Goal: Navigation & Orientation: Find specific page/section

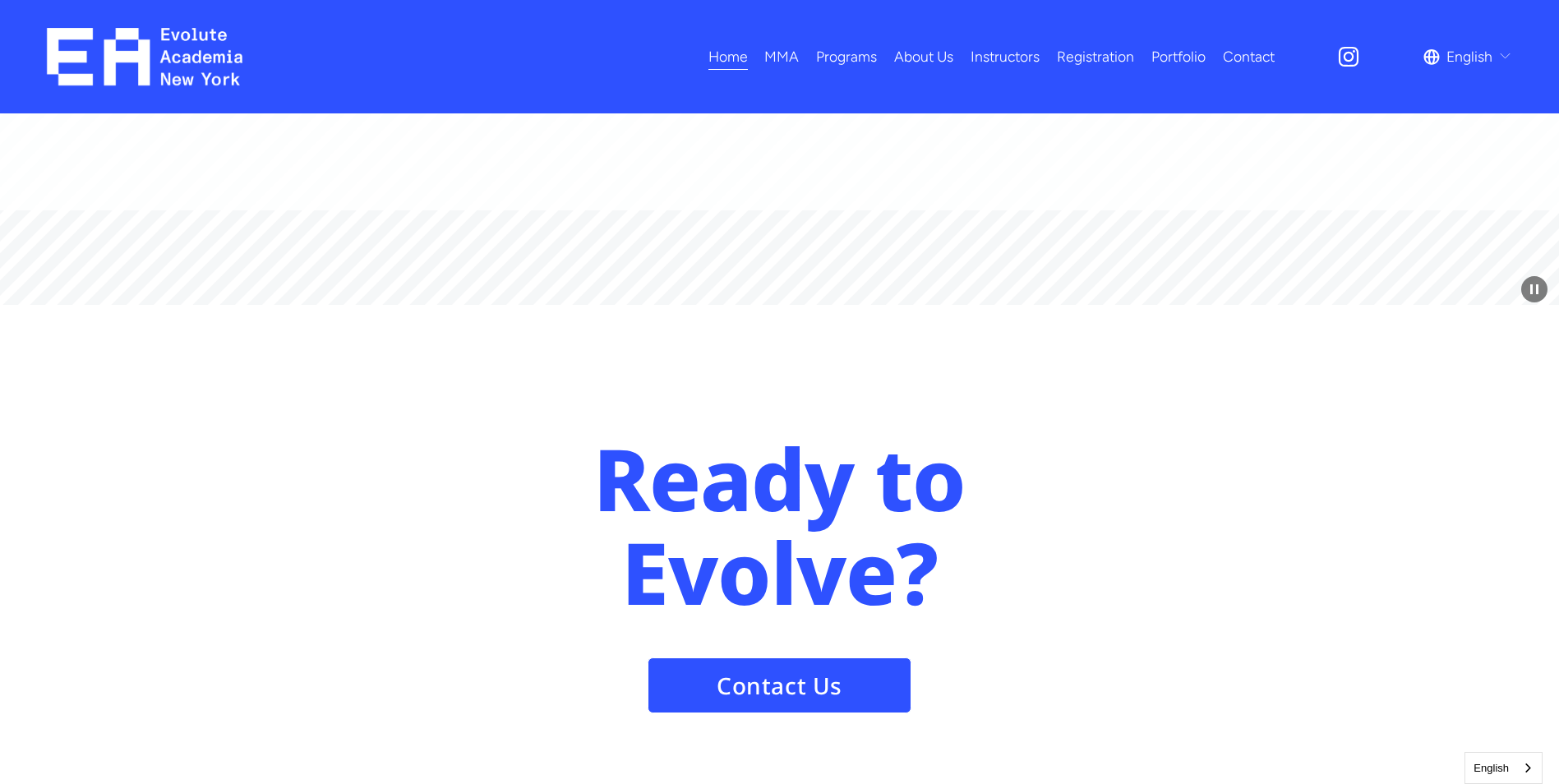
scroll to position [7775, 0]
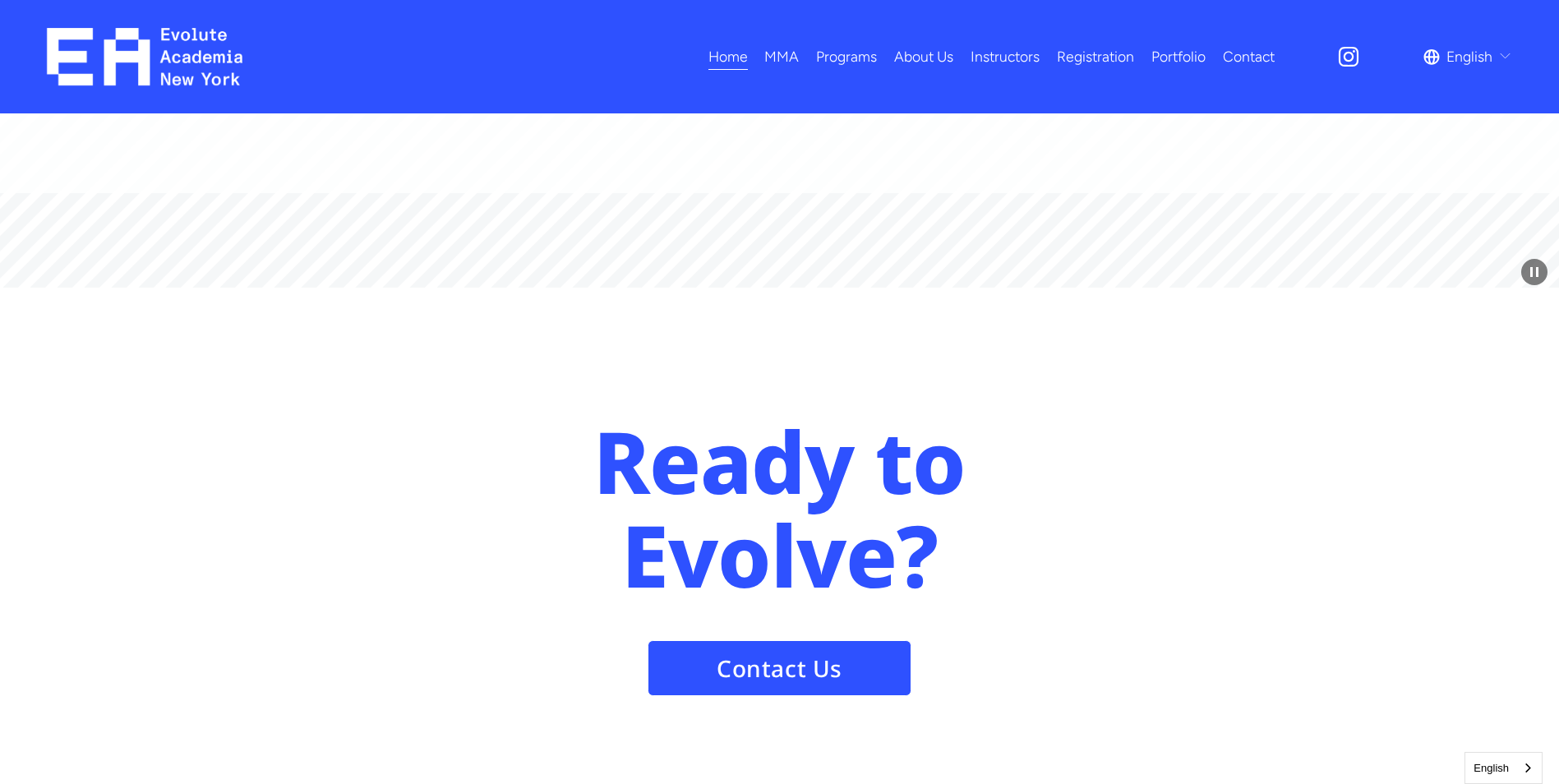
drag, startPoint x: 924, startPoint y: 55, endPoint x: 928, endPoint y: 48, distance: 8.1
click at [924, 55] on link "About Us" at bounding box center [924, 57] width 60 height 29
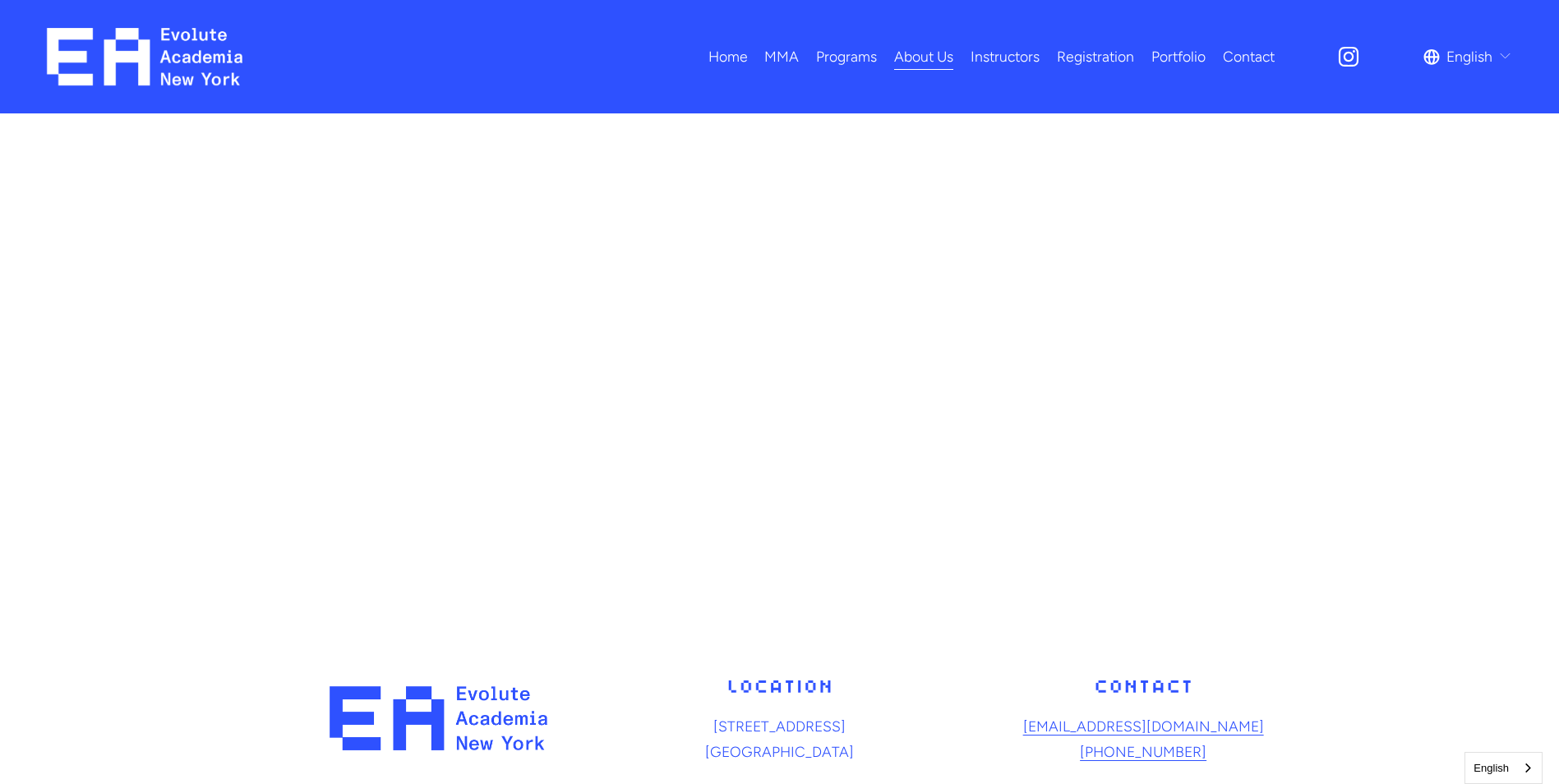
scroll to position [2169, 0]
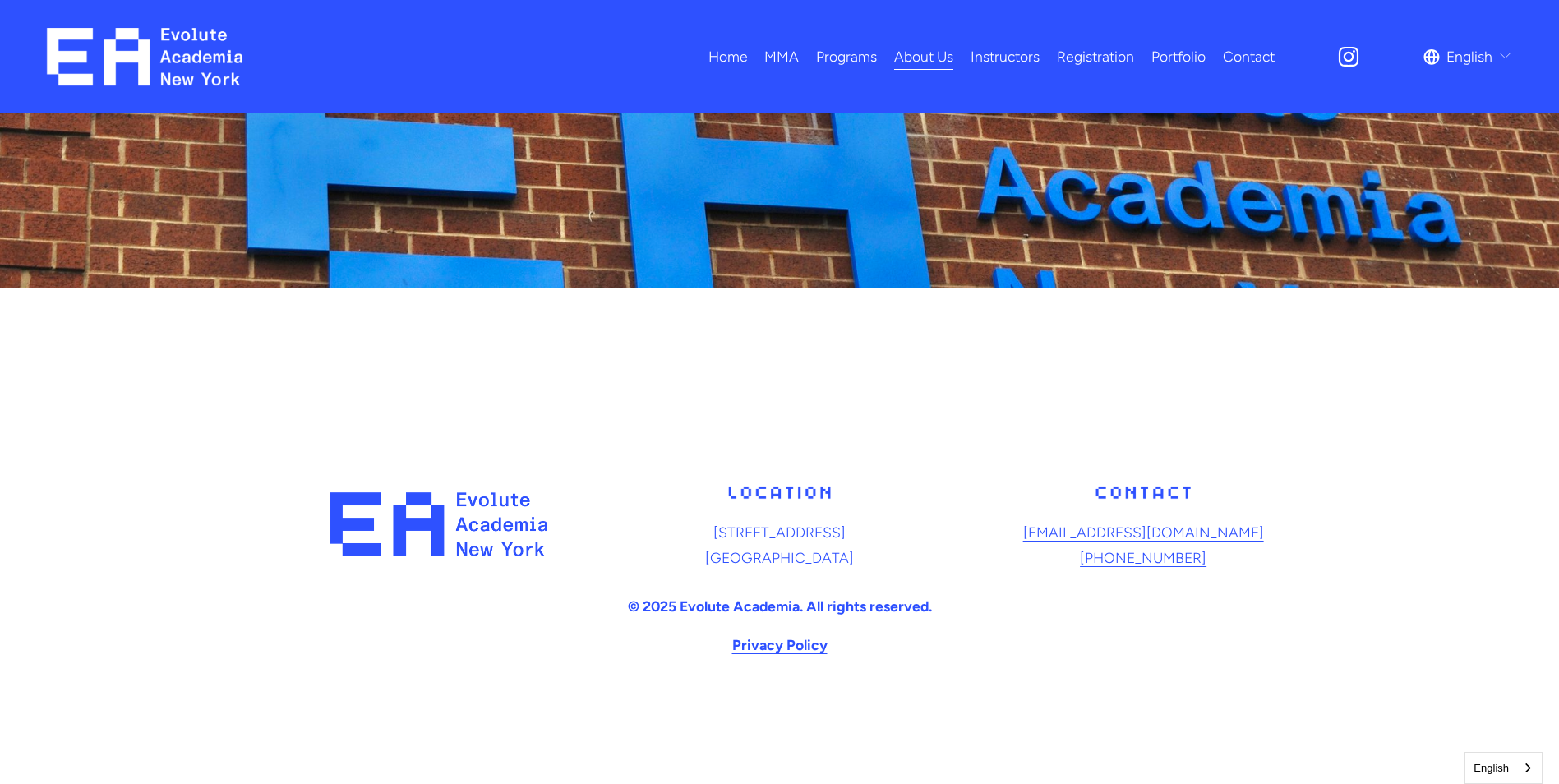
click at [1013, 61] on link "Instructors" at bounding box center [1005, 57] width 69 height 29
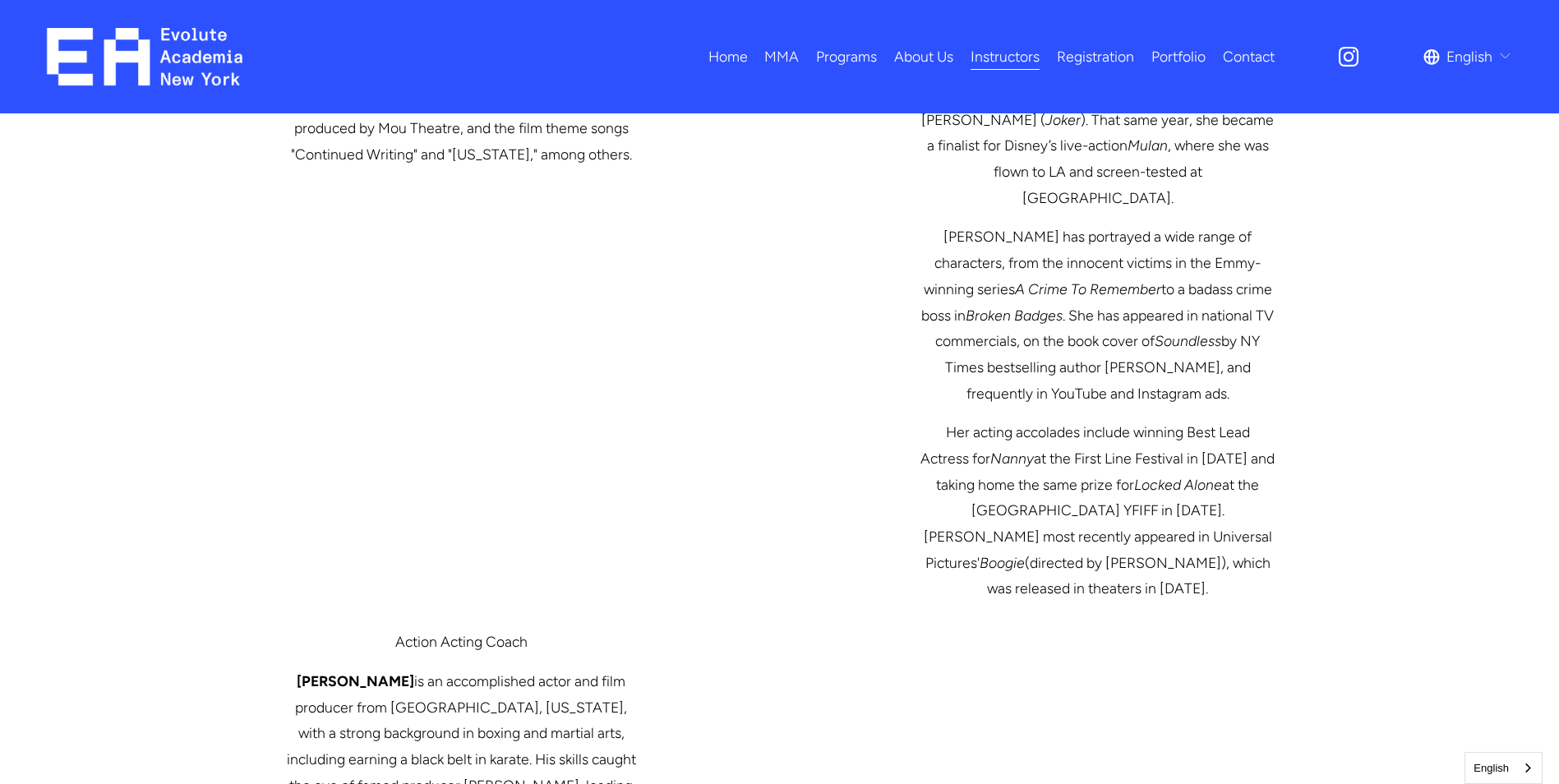
scroll to position [2118, 0]
